Goal: Task Accomplishment & Management: Manage account settings

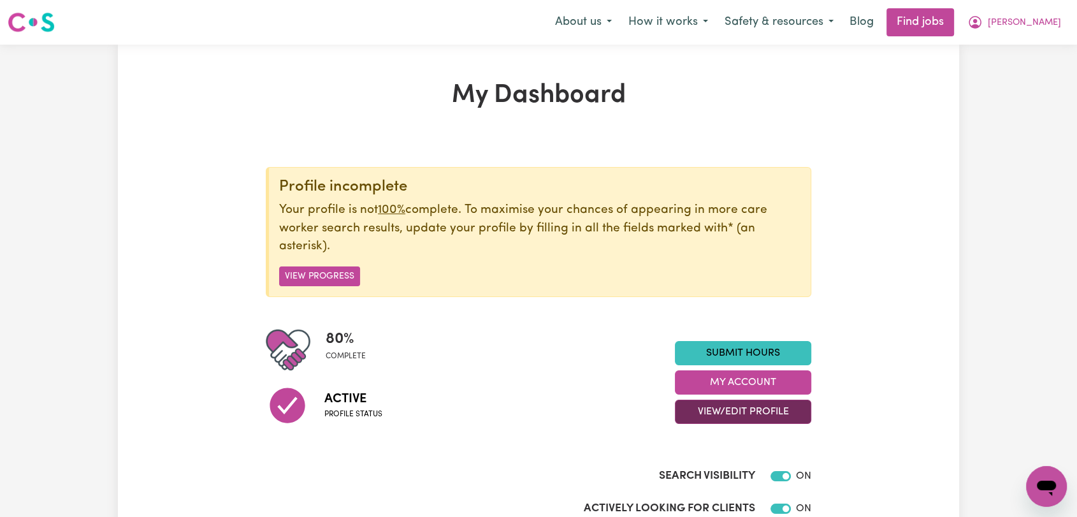
click at [751, 412] on button "View/Edit Profile" at bounding box center [743, 412] width 136 height 24
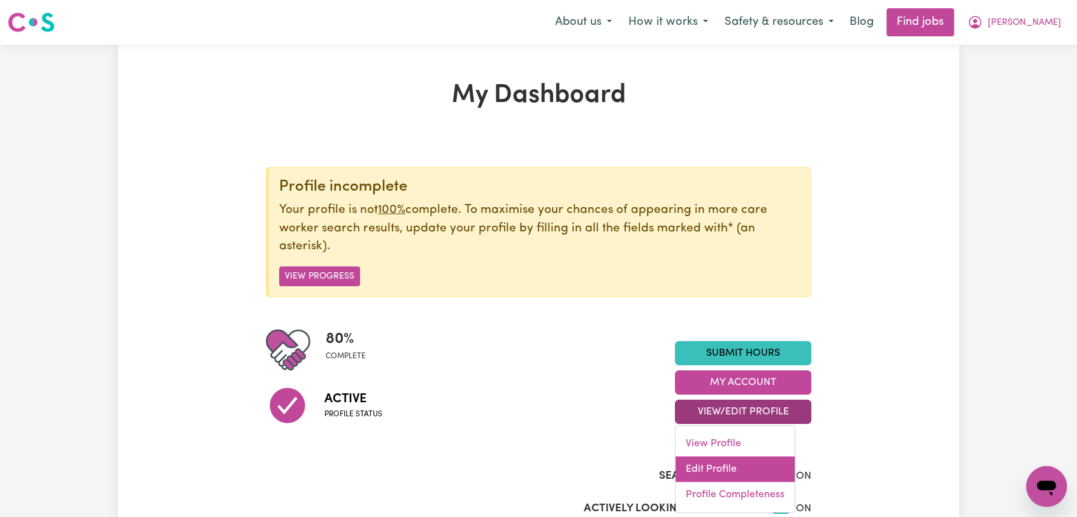
click at [747, 463] on link "Edit Profile" at bounding box center [734, 468] width 119 height 25
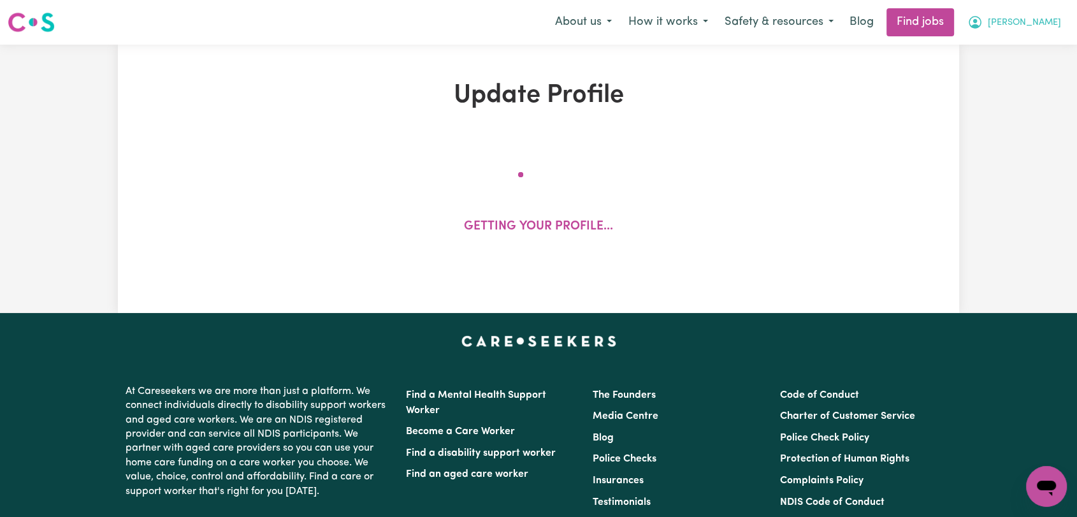
select select "[DEMOGRAPHIC_DATA]"
select select "[DEMOGRAPHIC_DATA] Citizen"
select select "Studying a healthcare related degree or qualification"
select select "45"
select select "50"
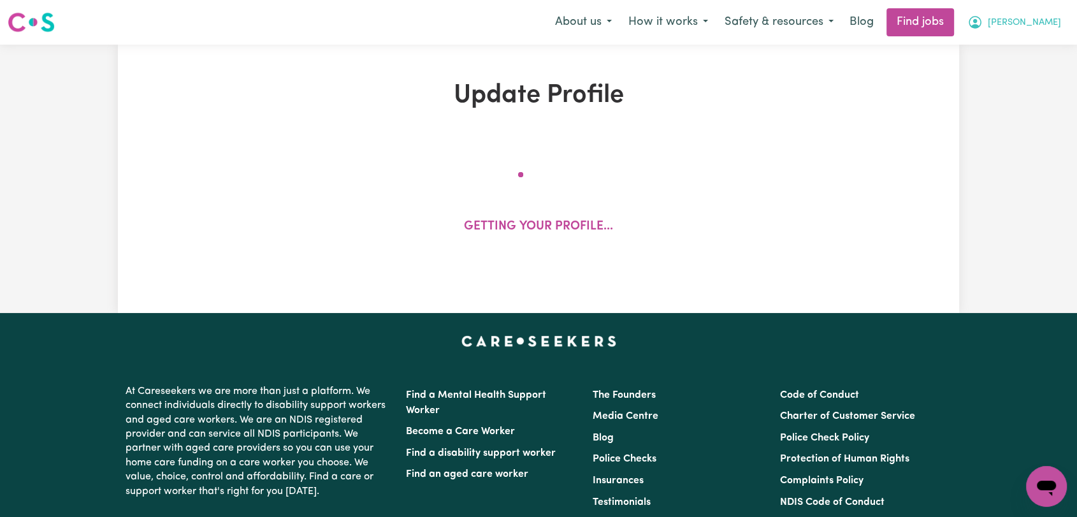
select select "60"
select select "90"
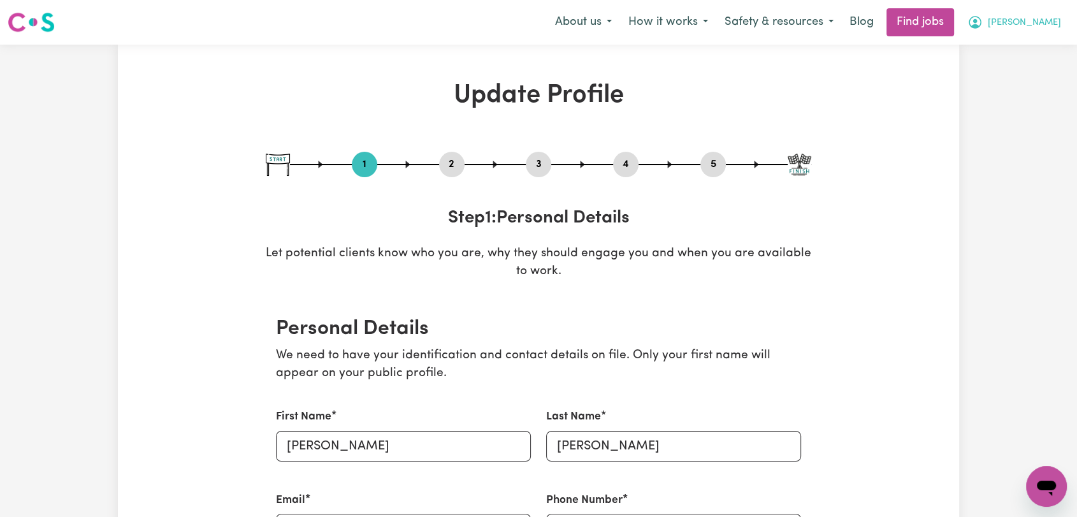
click at [1040, 21] on span "[PERSON_NAME]" at bounding box center [1024, 23] width 73 height 14
click at [1026, 54] on link "My Account" at bounding box center [1018, 50] width 101 height 24
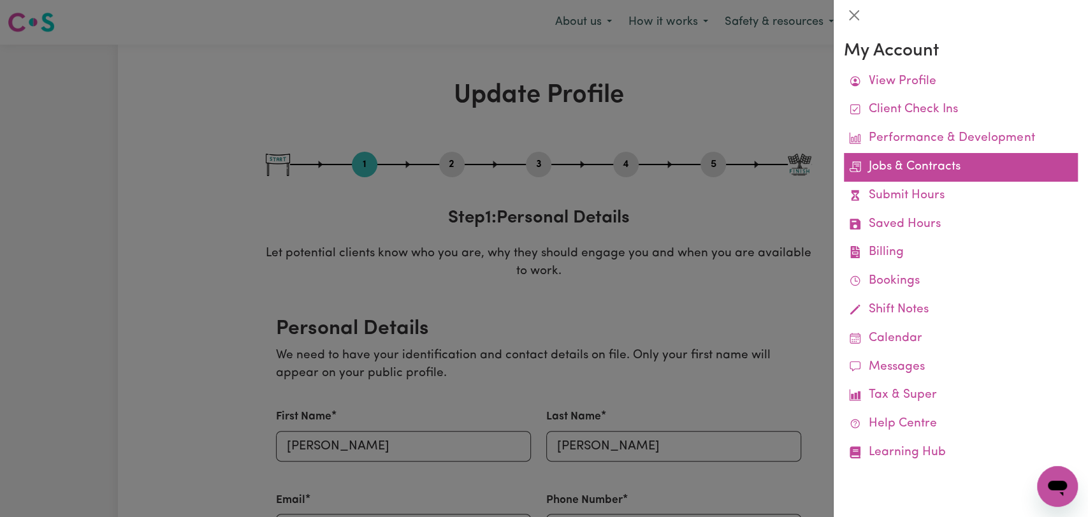
click at [930, 164] on link "Jobs & Contracts" at bounding box center [961, 167] width 234 height 29
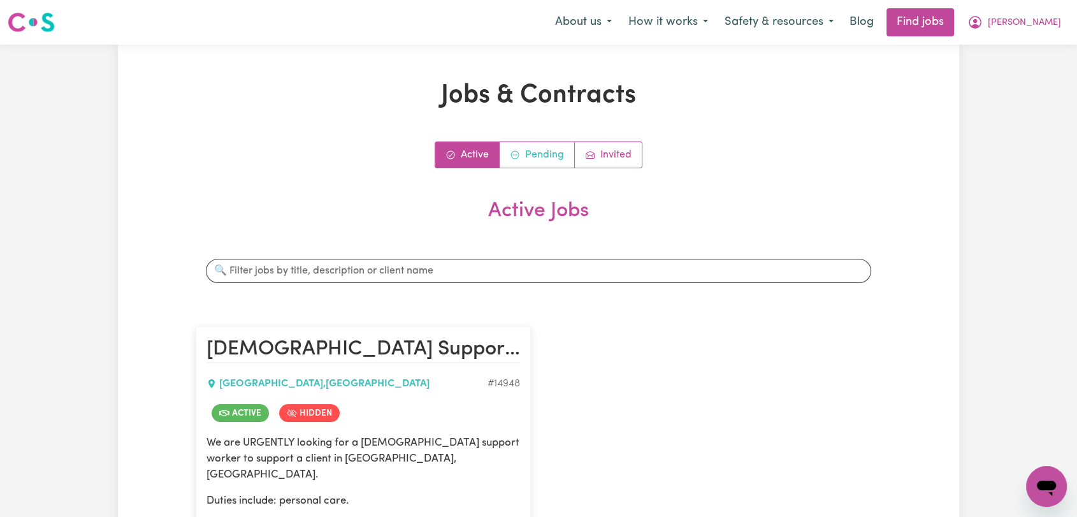
click at [529, 155] on link "Pending" at bounding box center [537, 154] width 75 height 25
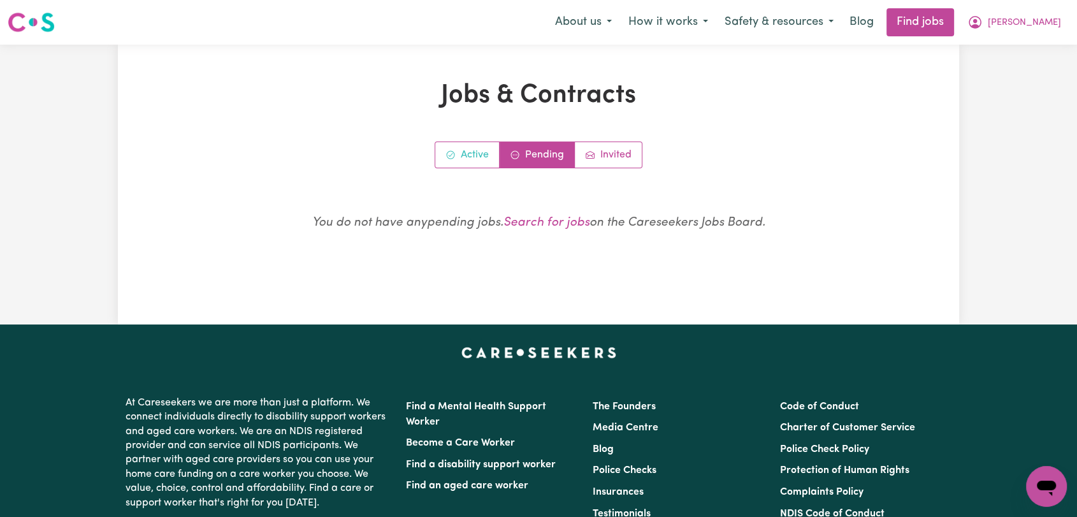
click at [472, 157] on link "Active" at bounding box center [467, 154] width 64 height 25
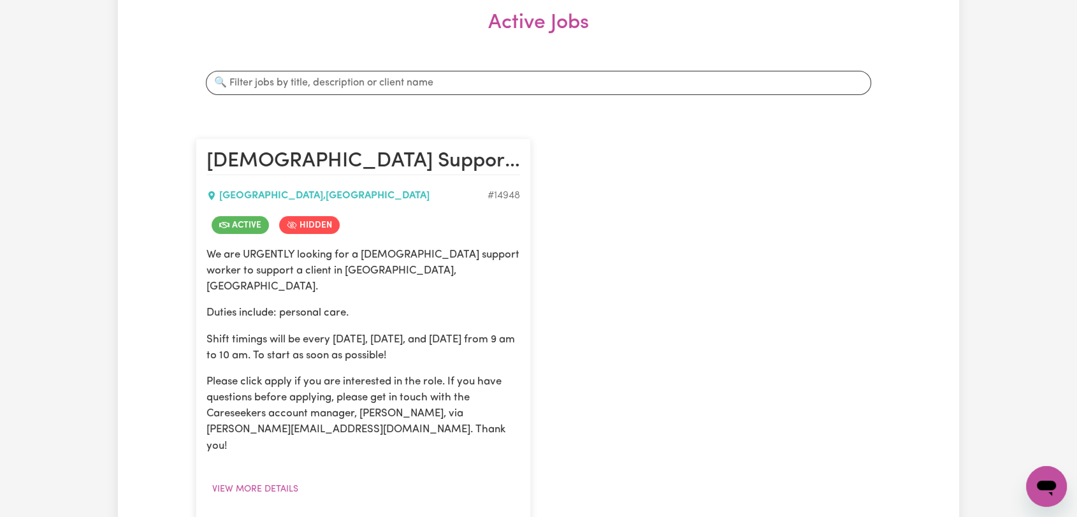
scroll to position [212, 0]
